Goal: Task Accomplishment & Management: Use online tool/utility

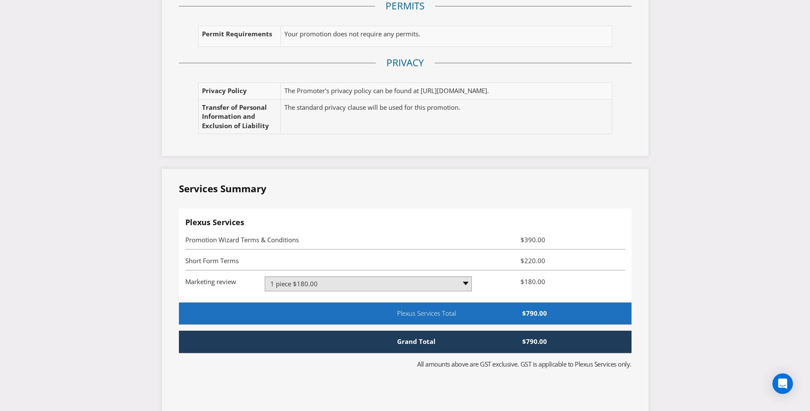
scroll to position [1639, 0]
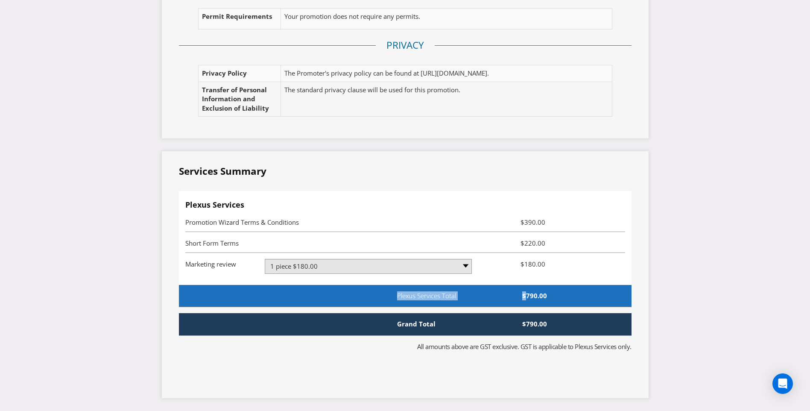
drag, startPoint x: 528, startPoint y: 295, endPoint x: 554, endPoint y: 298, distance: 26.6
click at [554, 298] on div "Plexus Services Total $790.00" at bounding box center [423, 295] width 403 height 9
click at [547, 308] on fieldset "Services Summary Plexus Services Promotion Wizard Terms & Conditions $390.00 Sh…" at bounding box center [405, 268] width 452 height 208
click at [528, 223] on span "$390.00" at bounding box center [514, 222] width 73 height 10
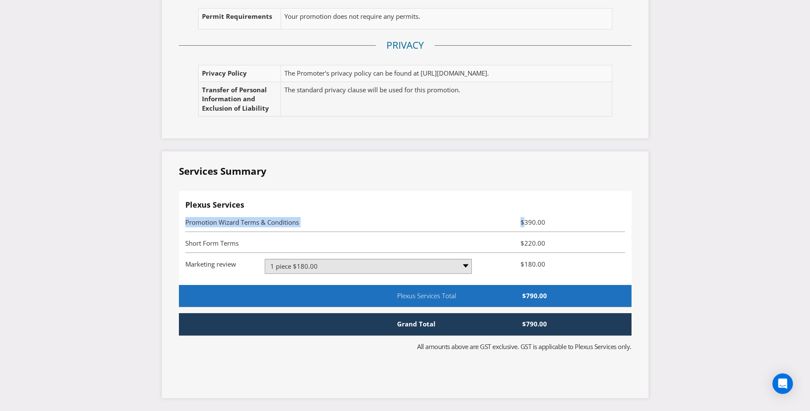
drag, startPoint x: 526, startPoint y: 224, endPoint x: 554, endPoint y: 219, distance: 27.8
click at [554, 219] on li "Promotion Wizard Terms & Conditions $390.00" at bounding box center [405, 221] width 440 height 21
drag, startPoint x: 551, startPoint y: 222, endPoint x: 525, endPoint y: 225, distance: 25.8
click at [525, 225] on span "$390.00" at bounding box center [514, 222] width 73 height 10
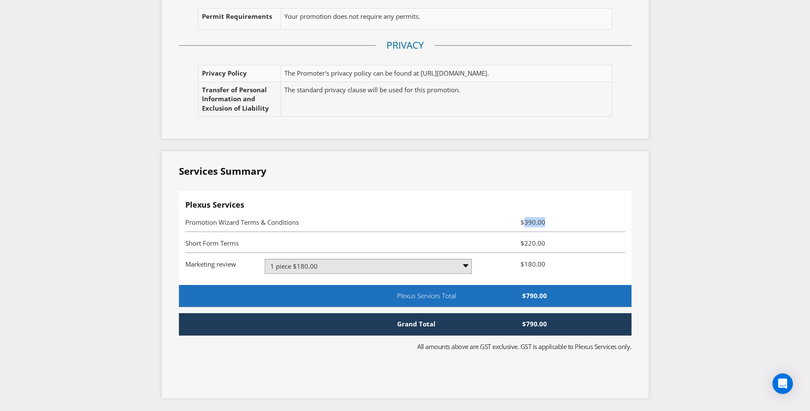
copy span "390.00"
click at [626, 201] on div "Plexus Services Promotion Wizard Terms & Conditions $390.00 Short Form Terms $2…" at bounding box center [405, 238] width 452 height 94
